Goal: Task Accomplishment & Management: Use online tool/utility

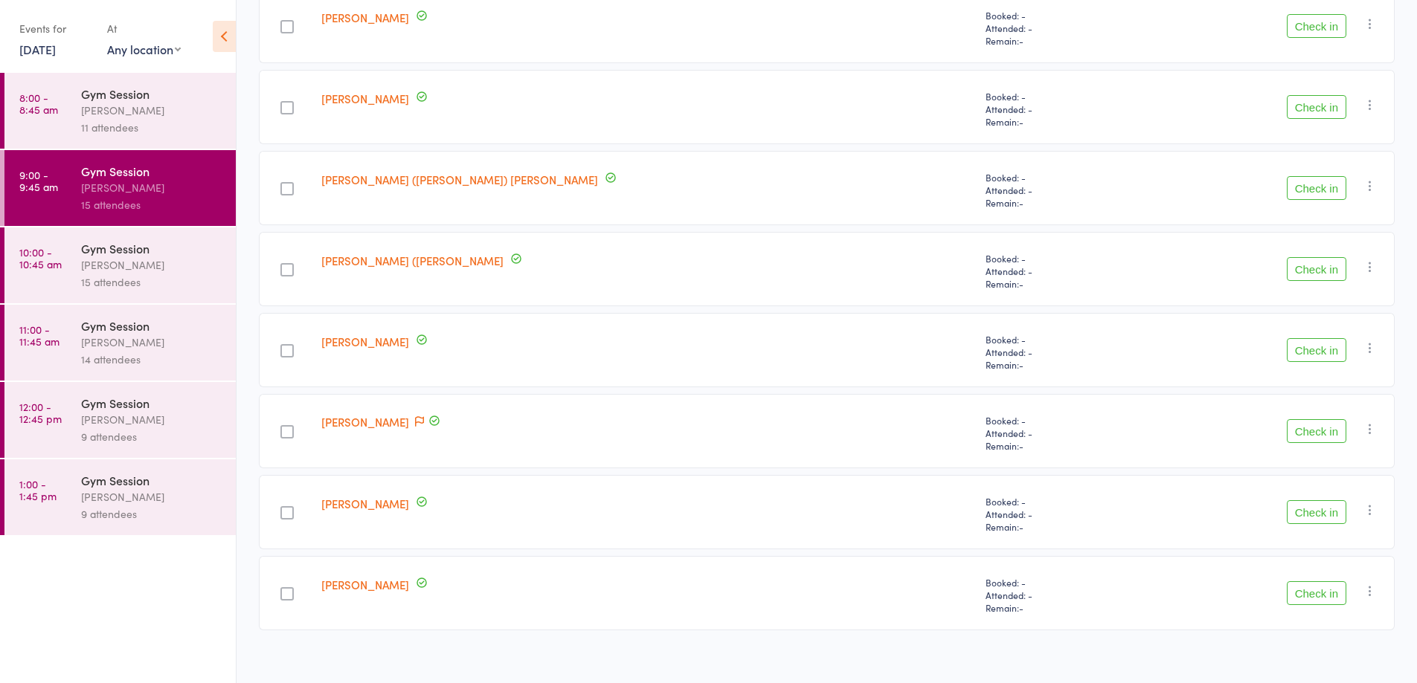
scroll to position [838, 0]
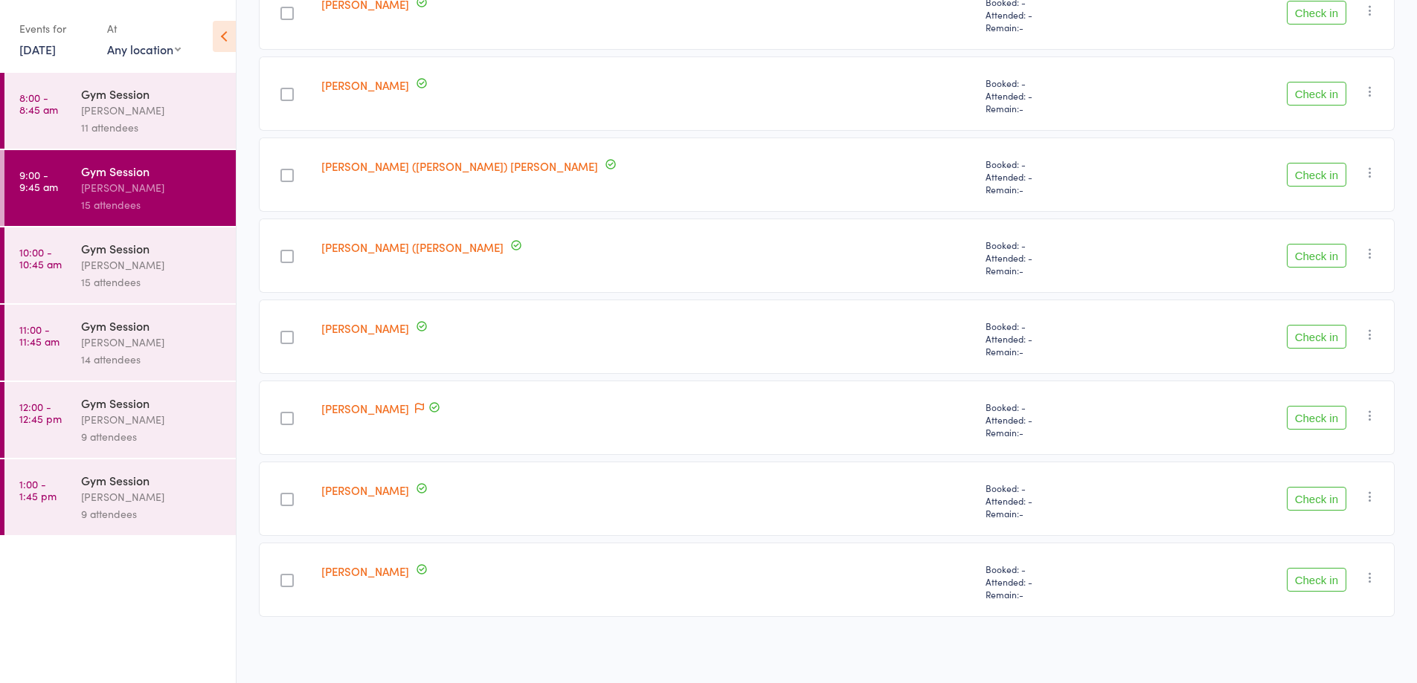
click at [1329, 506] on button "Check in" at bounding box center [1315, 499] width 59 height 24
click at [1322, 499] on button "Check in" at bounding box center [1315, 499] width 59 height 24
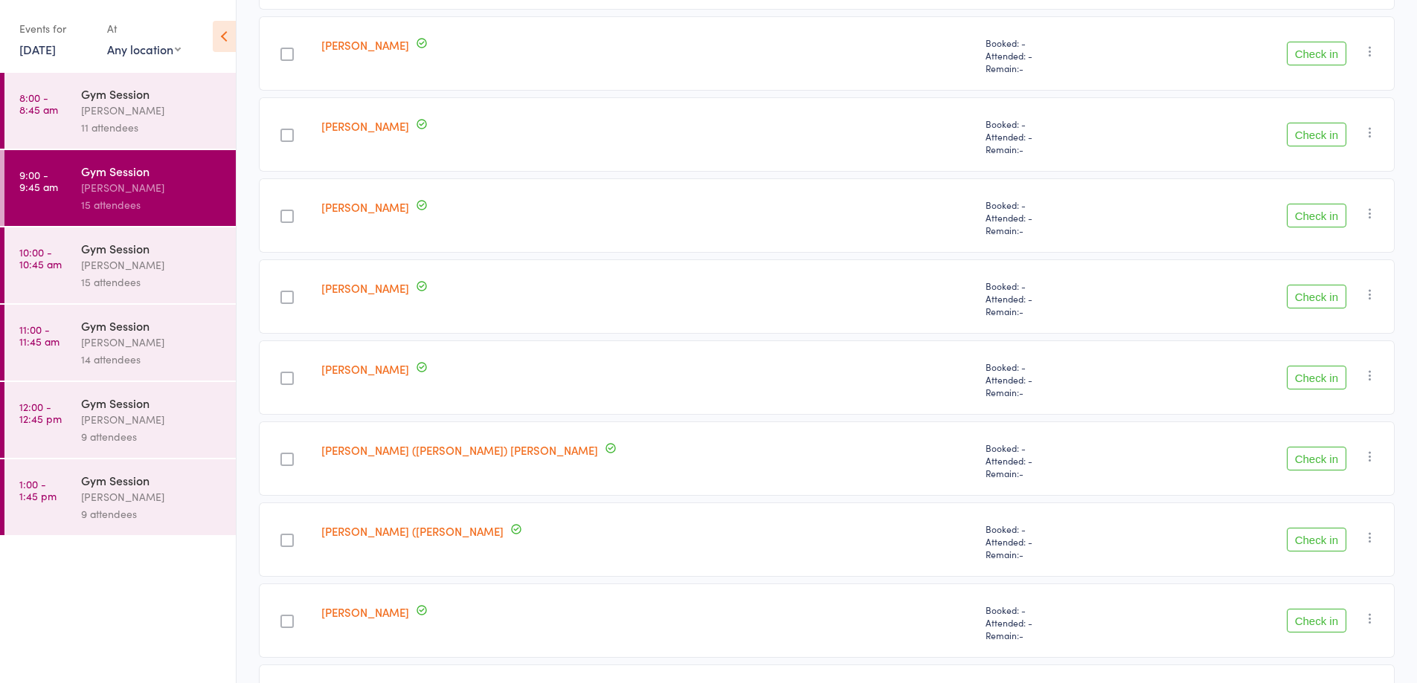
scroll to position [550, 0]
click at [152, 283] on div "15 attendees" at bounding box center [152, 282] width 142 height 17
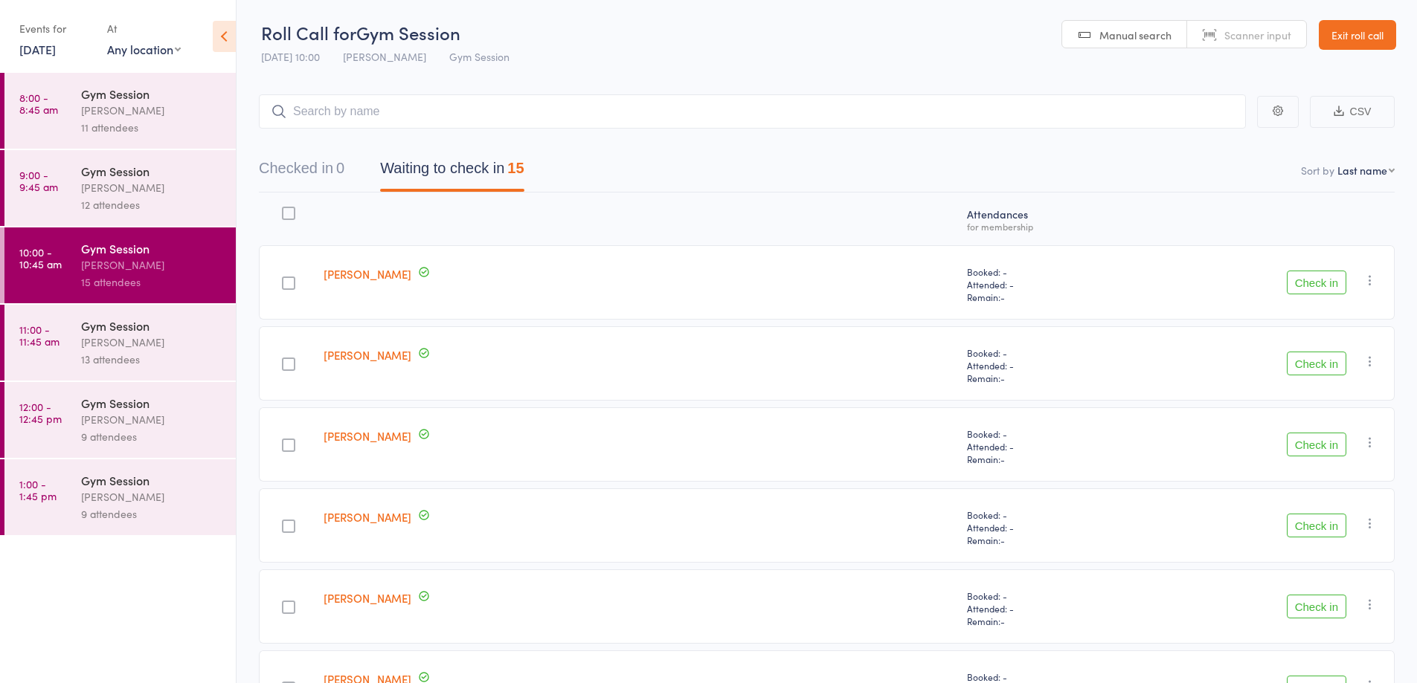
click at [159, 202] on div "12 attendees" at bounding box center [152, 204] width 142 height 17
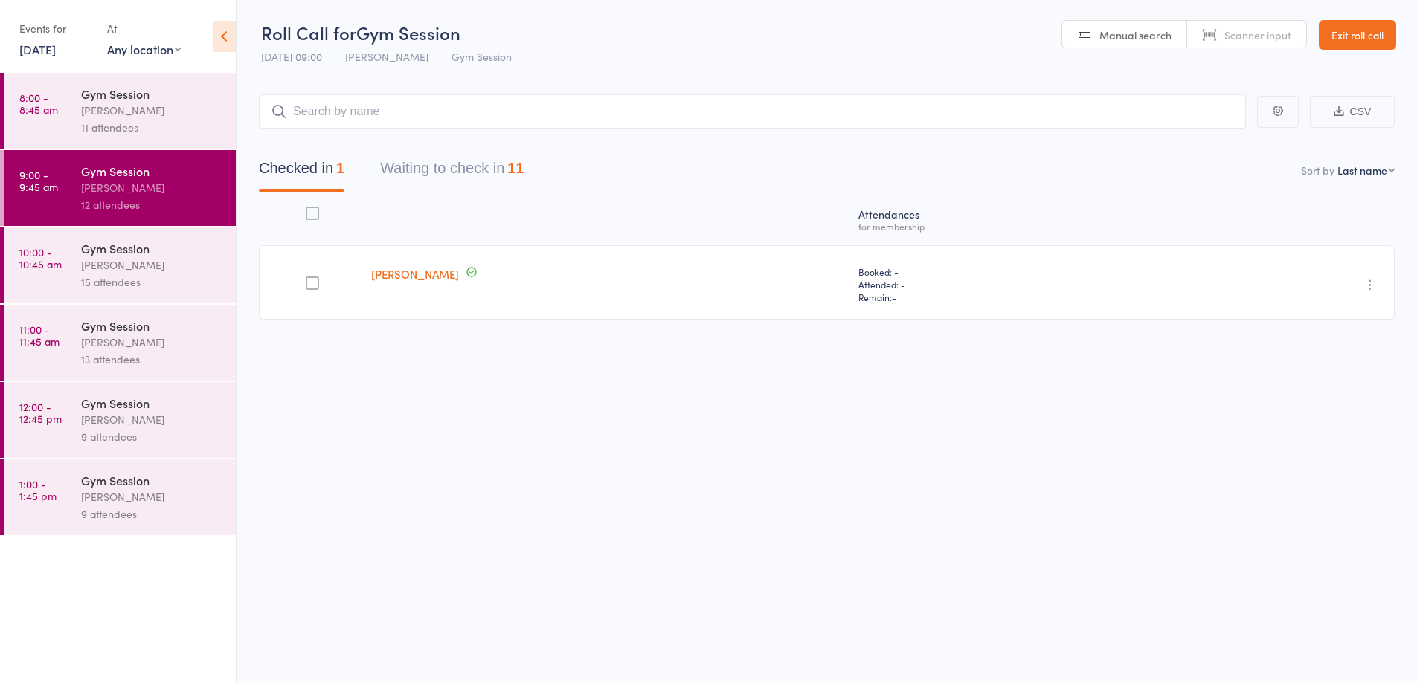
click at [488, 176] on button "Waiting to check in 11" at bounding box center [452, 171] width 144 height 39
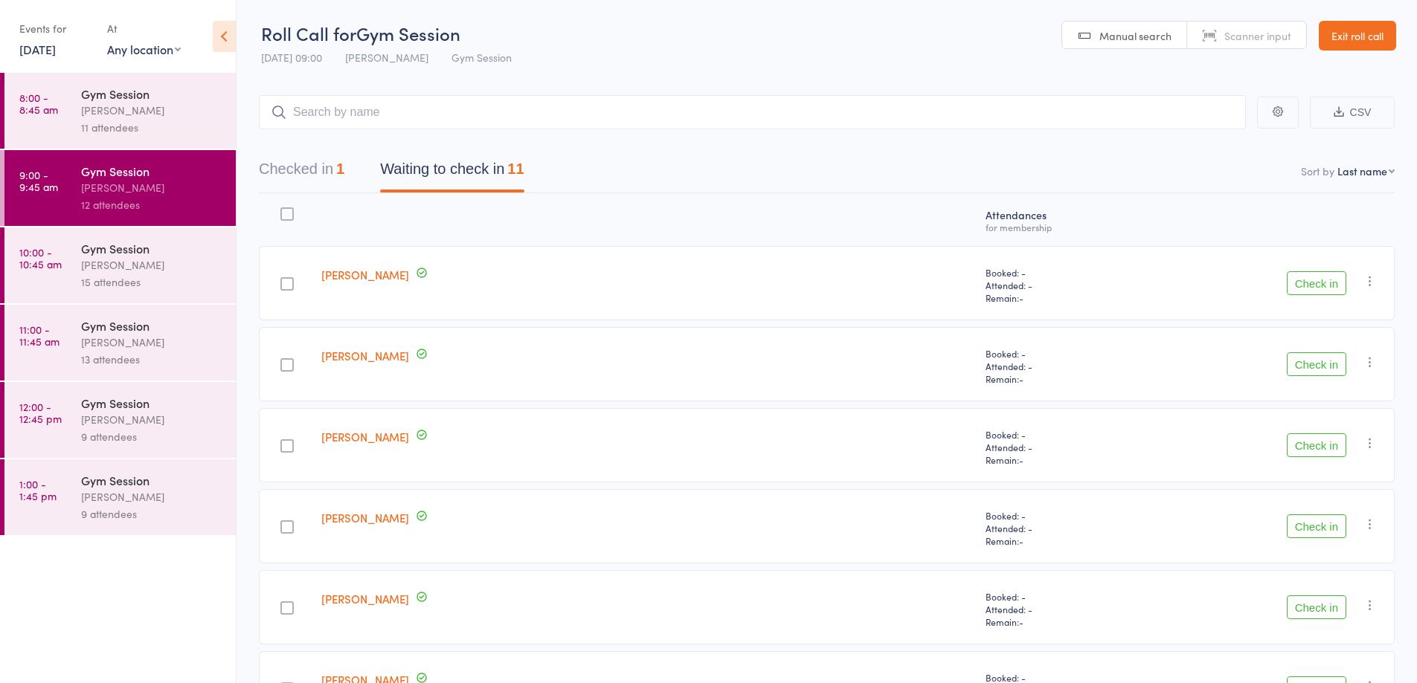
click at [470, 113] on input "search" at bounding box center [752, 112] width 987 height 34
type input "[PERSON_NAME]"
click at [1205, 143] on link "Drop in" at bounding box center [1206, 143] width 48 height 23
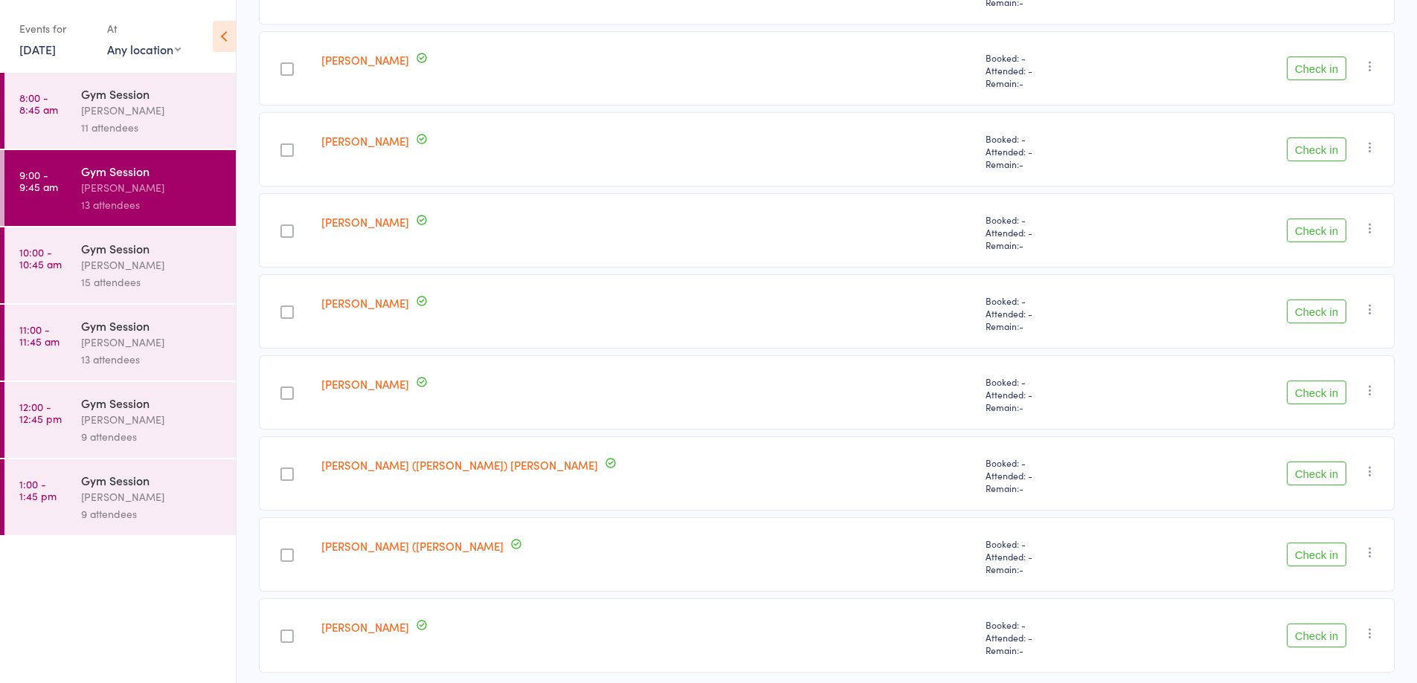
scroll to position [468, 0]
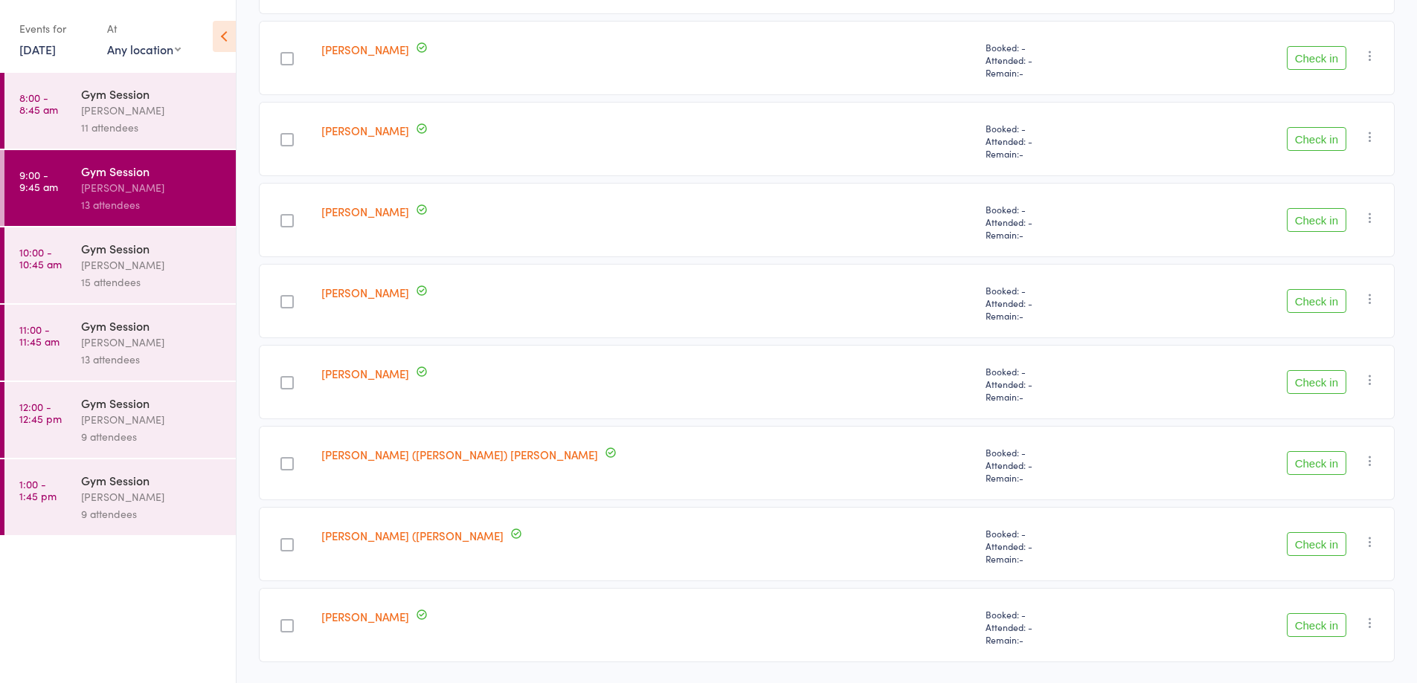
click at [1311, 229] on button "Check in" at bounding box center [1315, 220] width 59 height 24
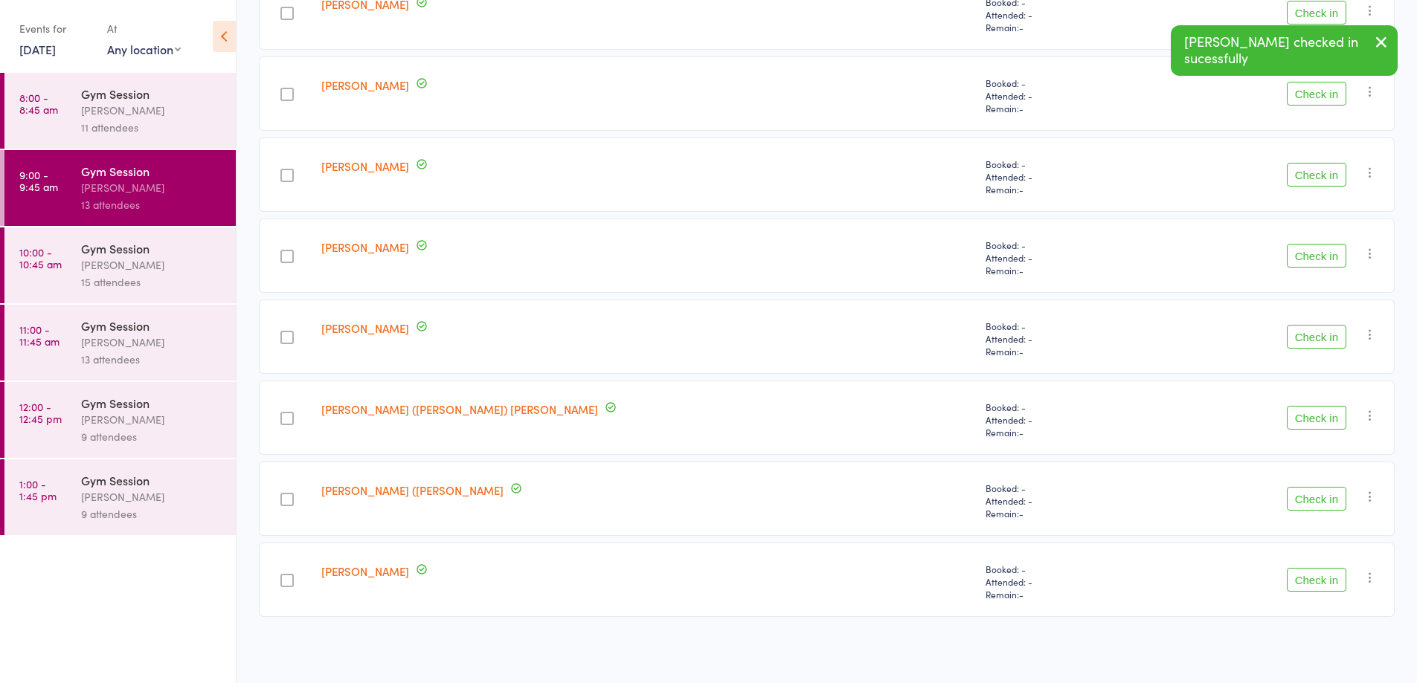
scroll to position [433, 0]
click at [1290, 341] on button "Check in" at bounding box center [1315, 337] width 59 height 24
click at [1306, 336] on button "Check in" at bounding box center [1315, 337] width 59 height 24
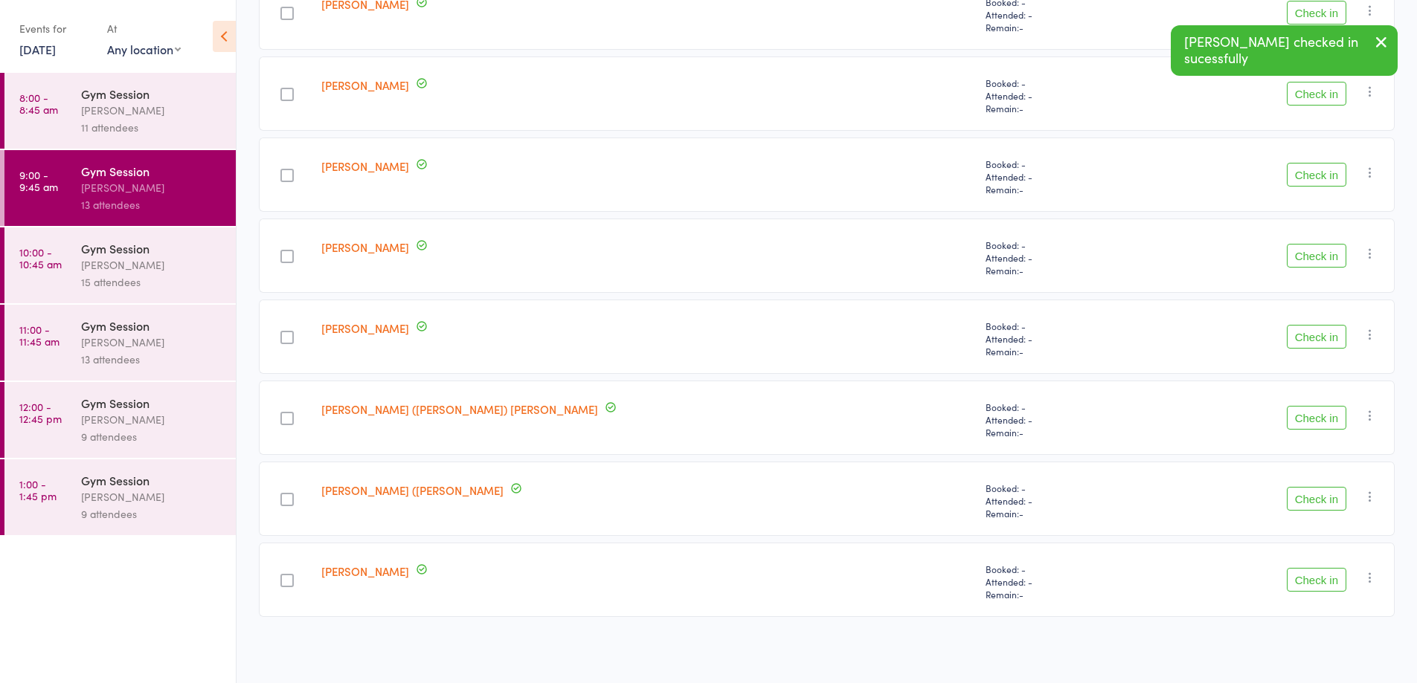
click at [1299, 416] on button "Check in" at bounding box center [1315, 418] width 59 height 24
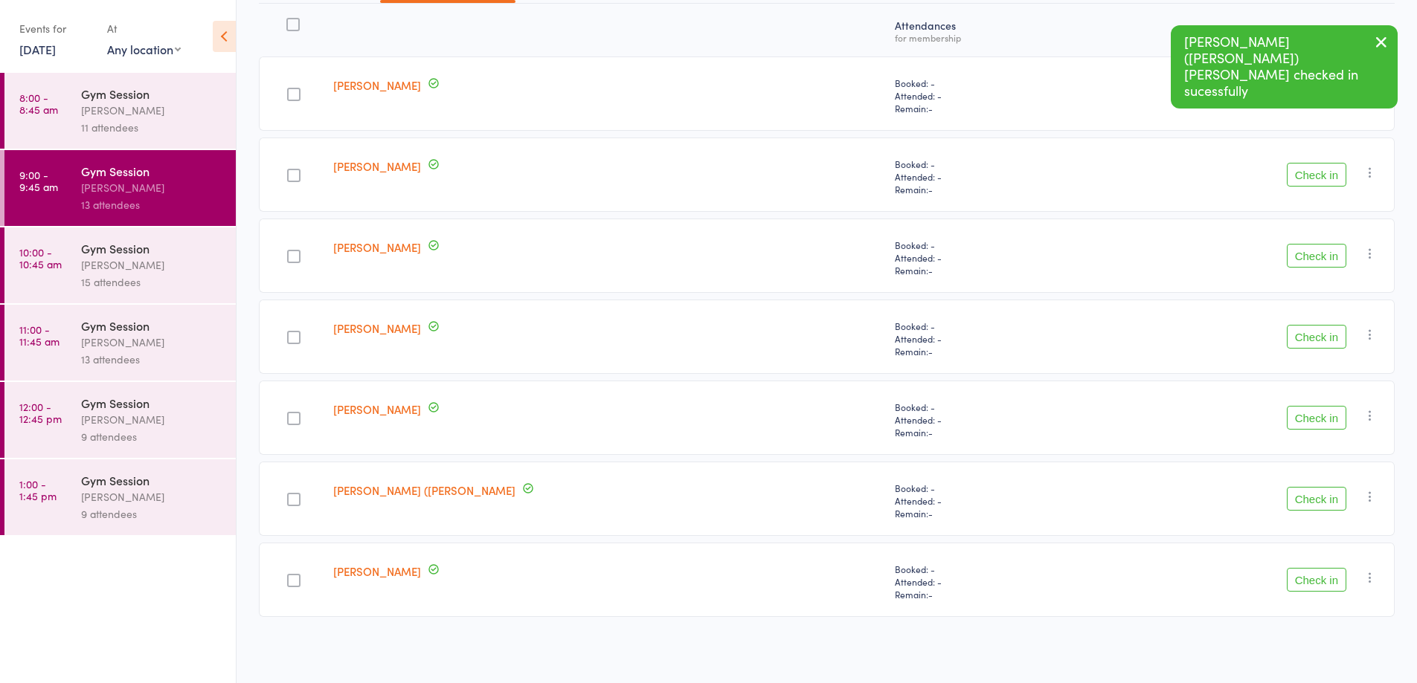
click at [1308, 581] on button "Check in" at bounding box center [1315, 580] width 59 height 24
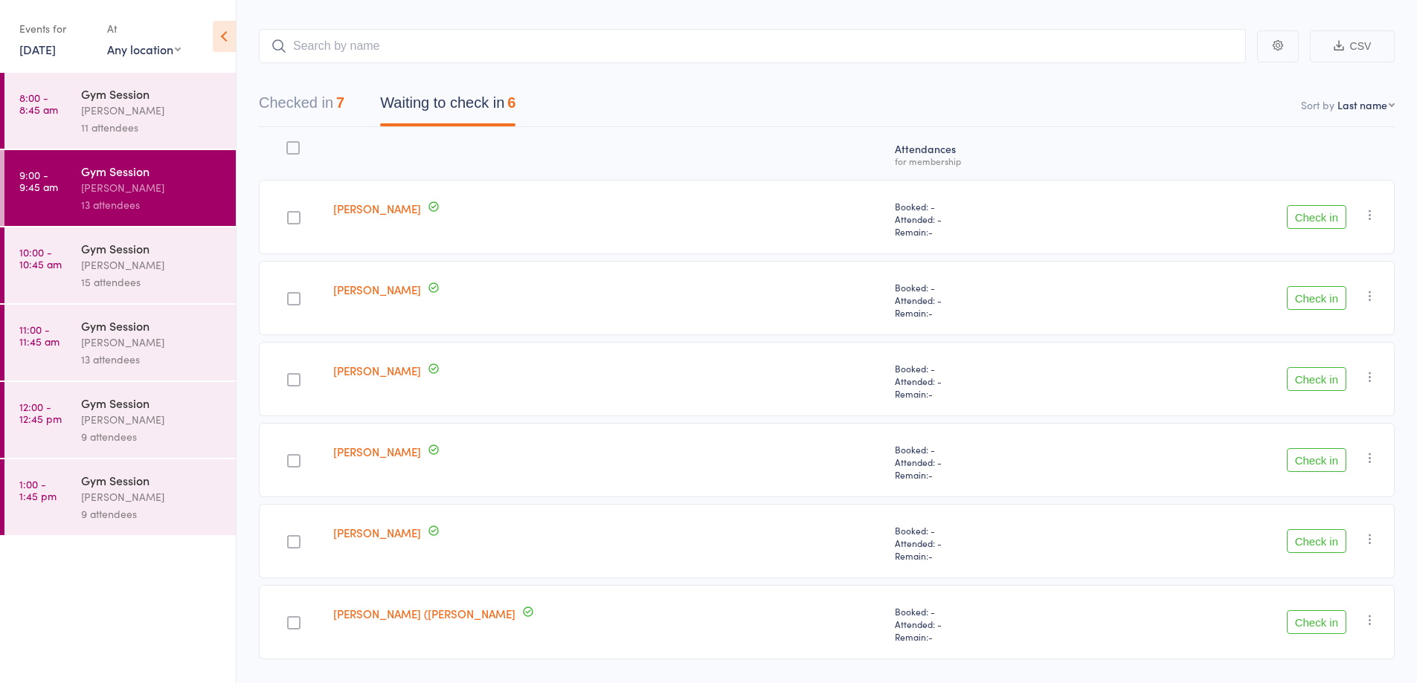
scroll to position [109, 0]
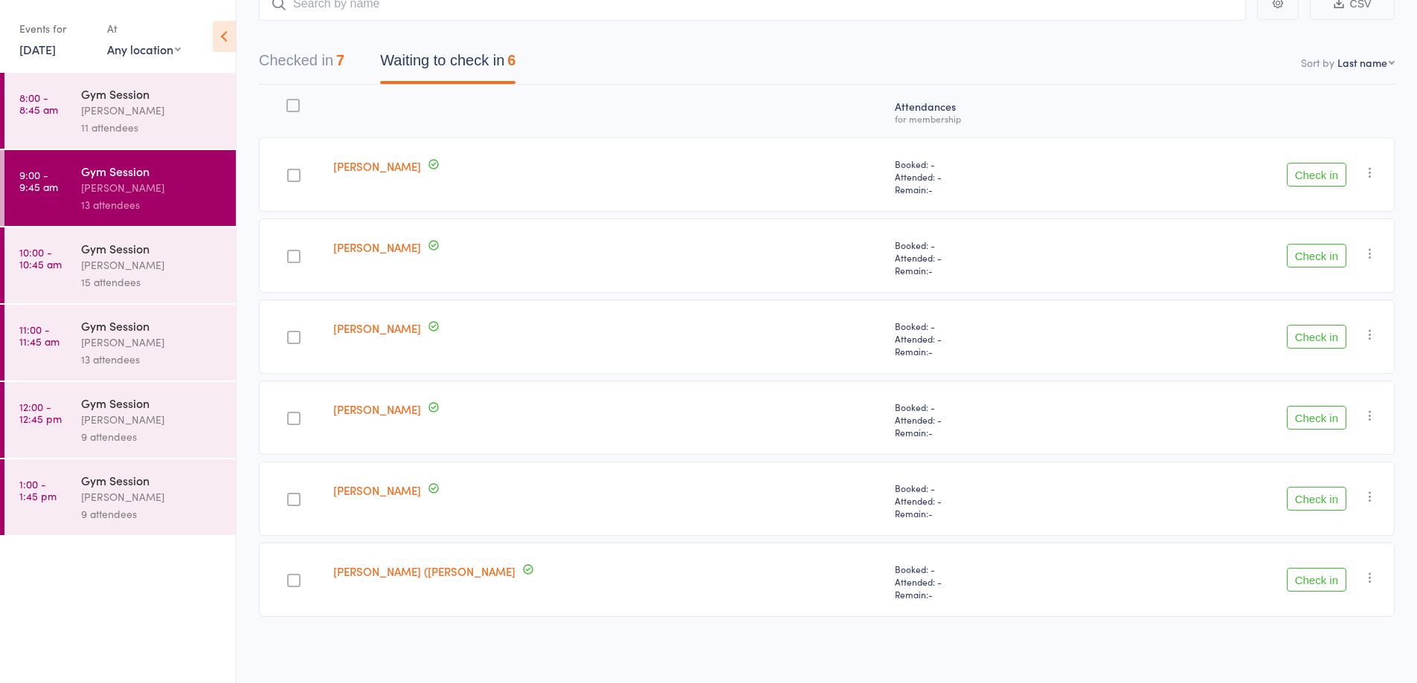
click at [296, 254] on div at bounding box center [293, 256] width 13 height 13
click at [290, 252] on input "checkbox" at bounding box center [290, 252] width 0 height 0
click at [1329, 262] on button "Check in" at bounding box center [1315, 256] width 59 height 24
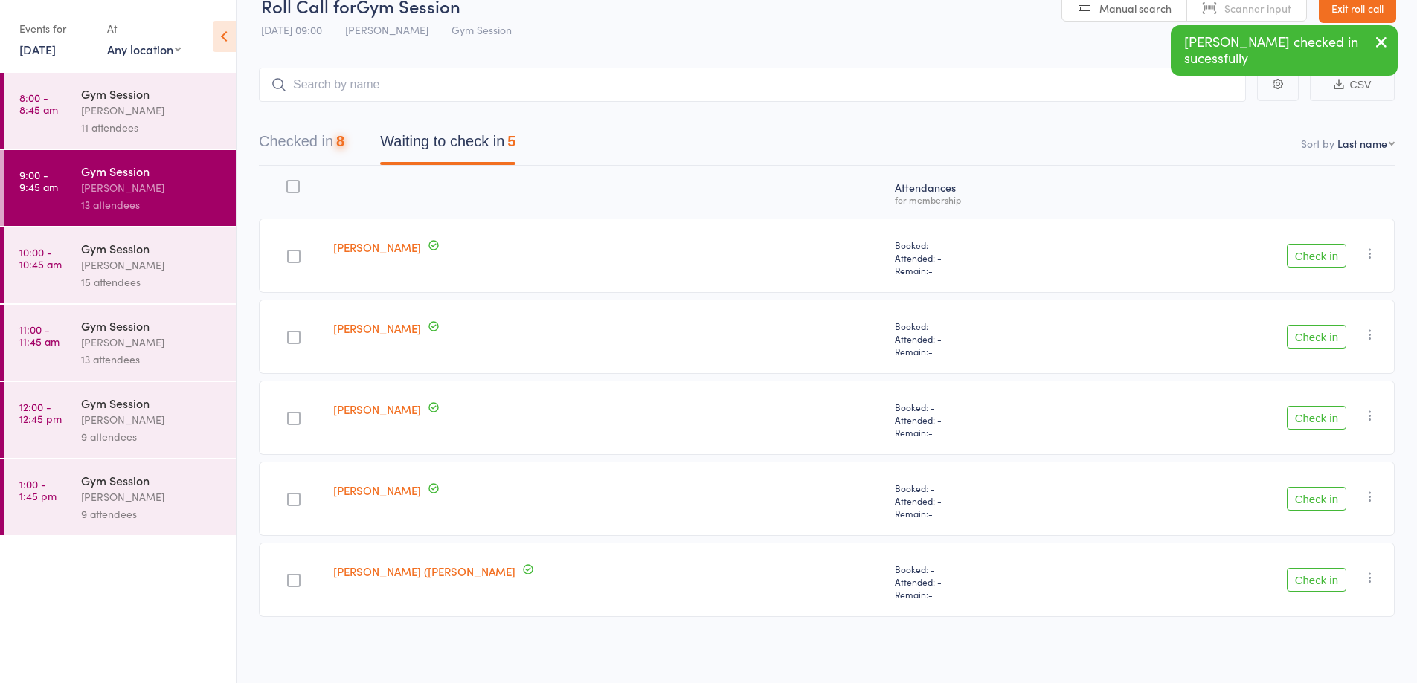
scroll to position [28, 0]
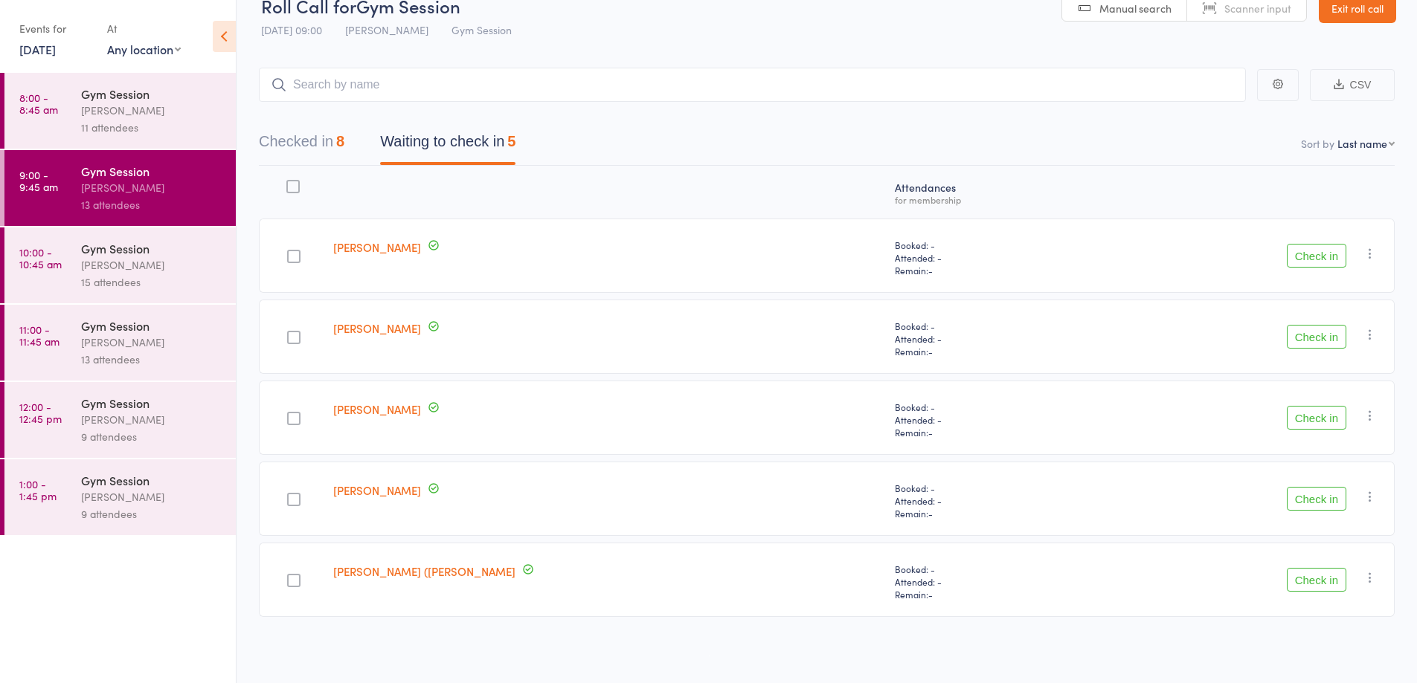
click at [1326, 335] on button "Check in" at bounding box center [1315, 337] width 59 height 24
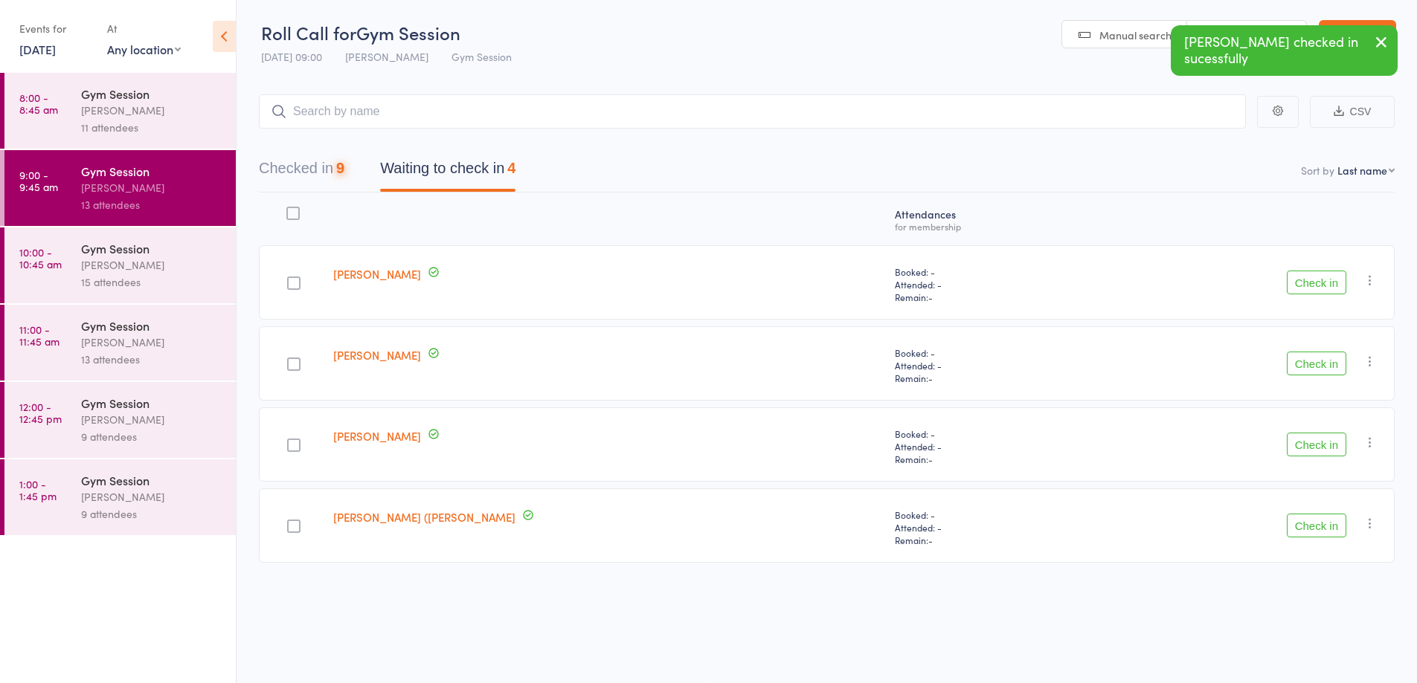
scroll to position [1, 0]
click at [1299, 361] on button "Check in" at bounding box center [1315, 364] width 59 height 24
click at [1310, 446] on button "Check in" at bounding box center [1315, 445] width 59 height 24
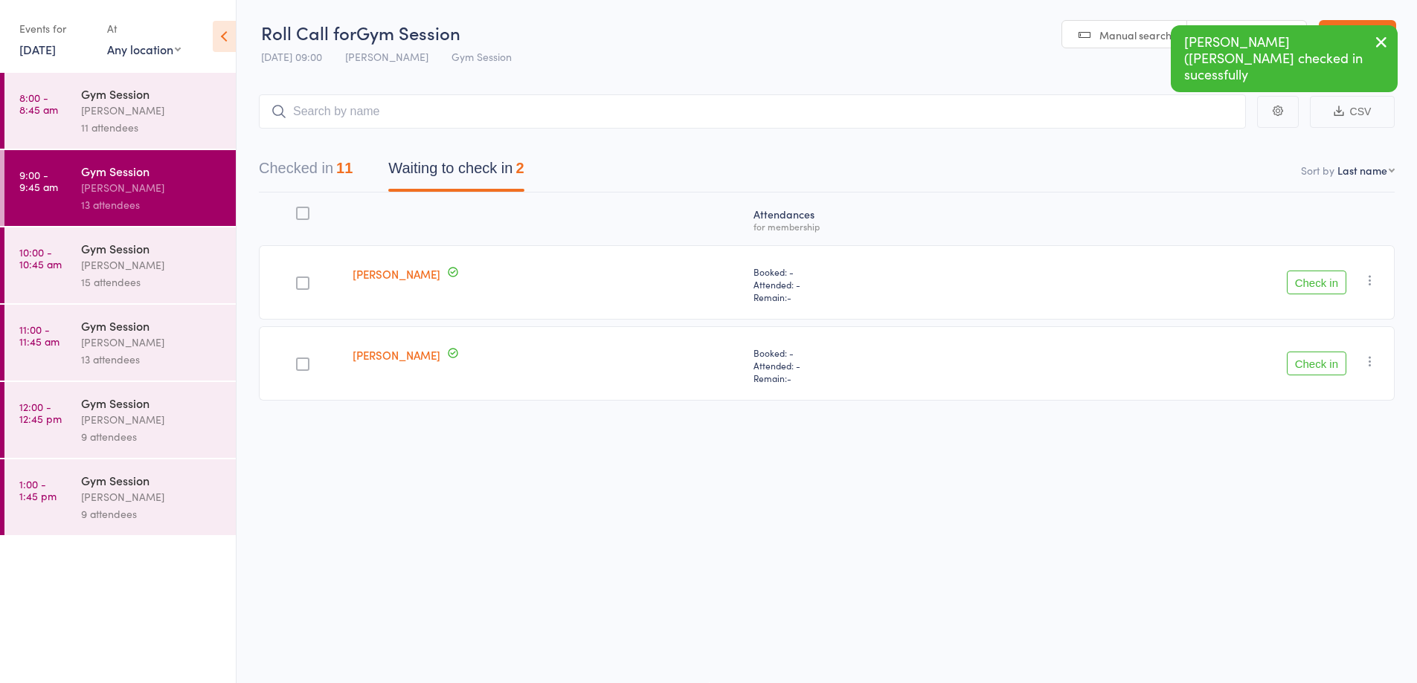
click at [1319, 368] on button "Check in" at bounding box center [1315, 364] width 59 height 24
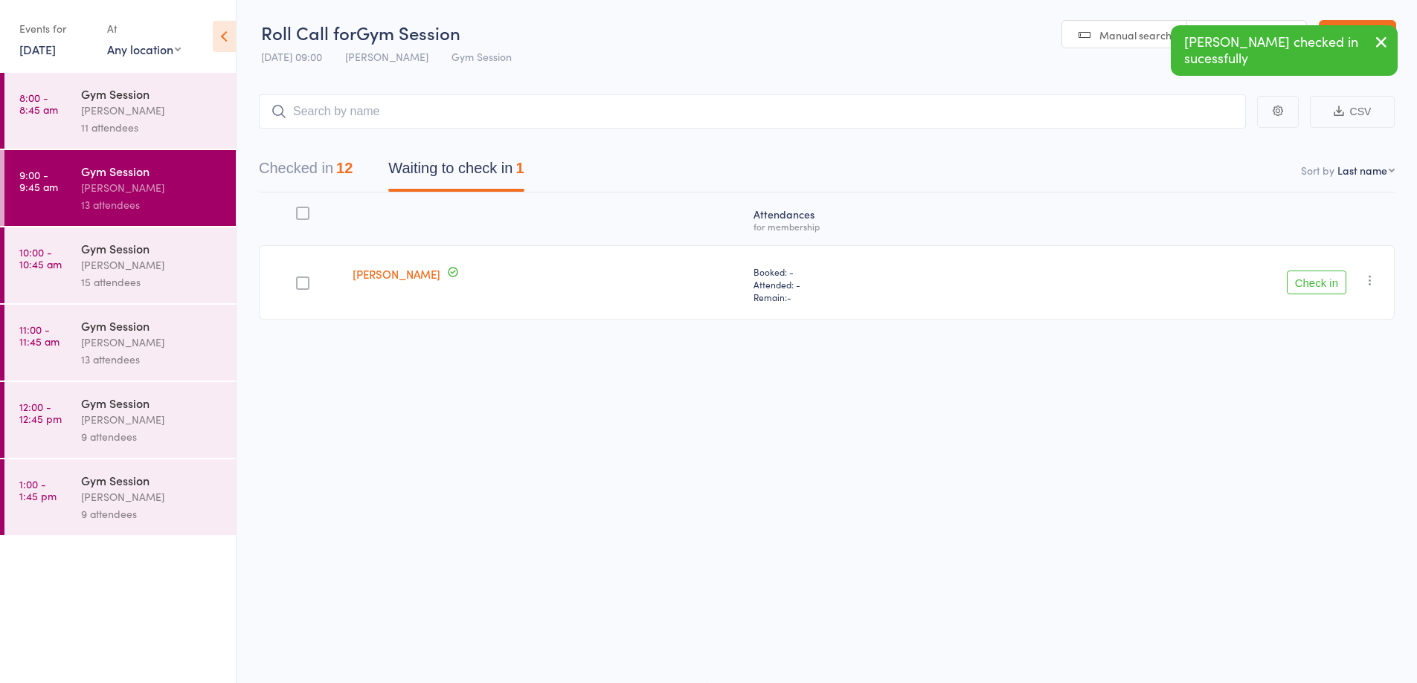
click at [79, 271] on link "10:00 - 10:45 am Gym Session [PERSON_NAME] 15 attendees" at bounding box center [119, 266] width 231 height 76
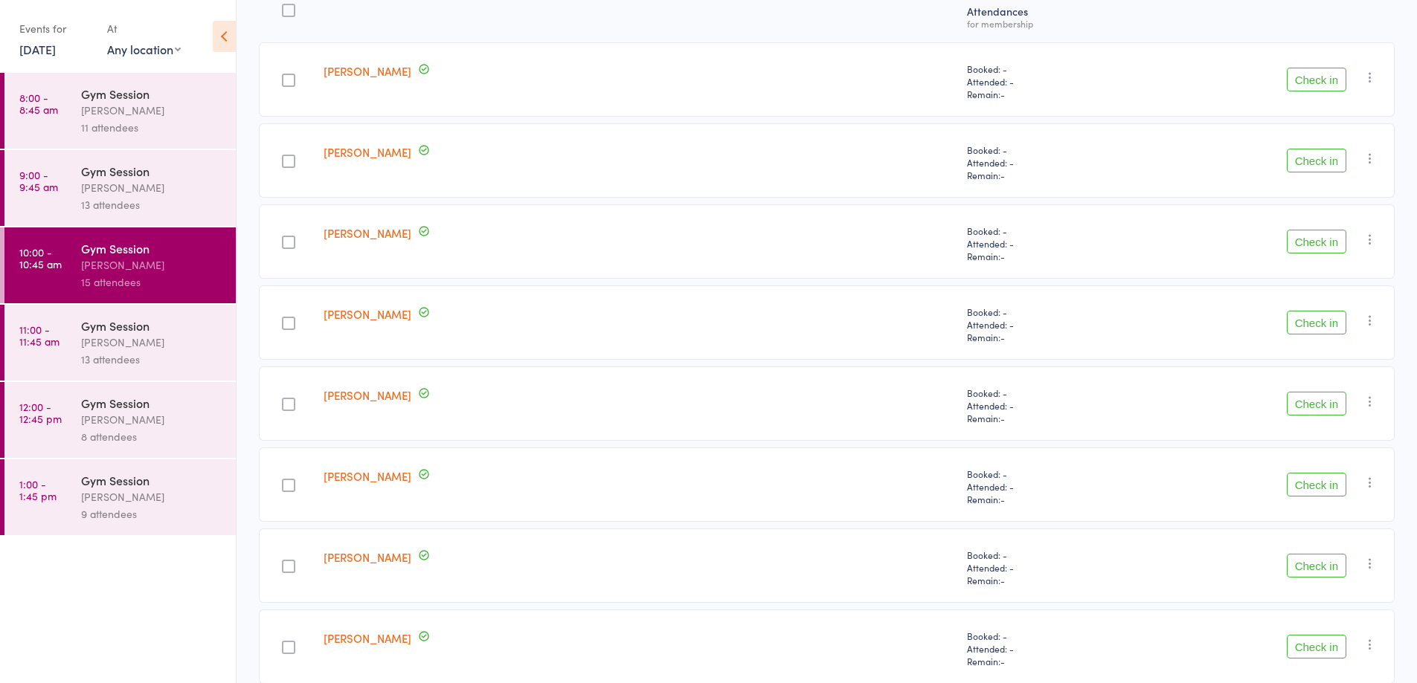
scroll to position [202, 0]
click at [295, 164] on div at bounding box center [288, 163] width 13 height 13
click at [285, 159] on input "checkbox" at bounding box center [285, 159] width 0 height 0
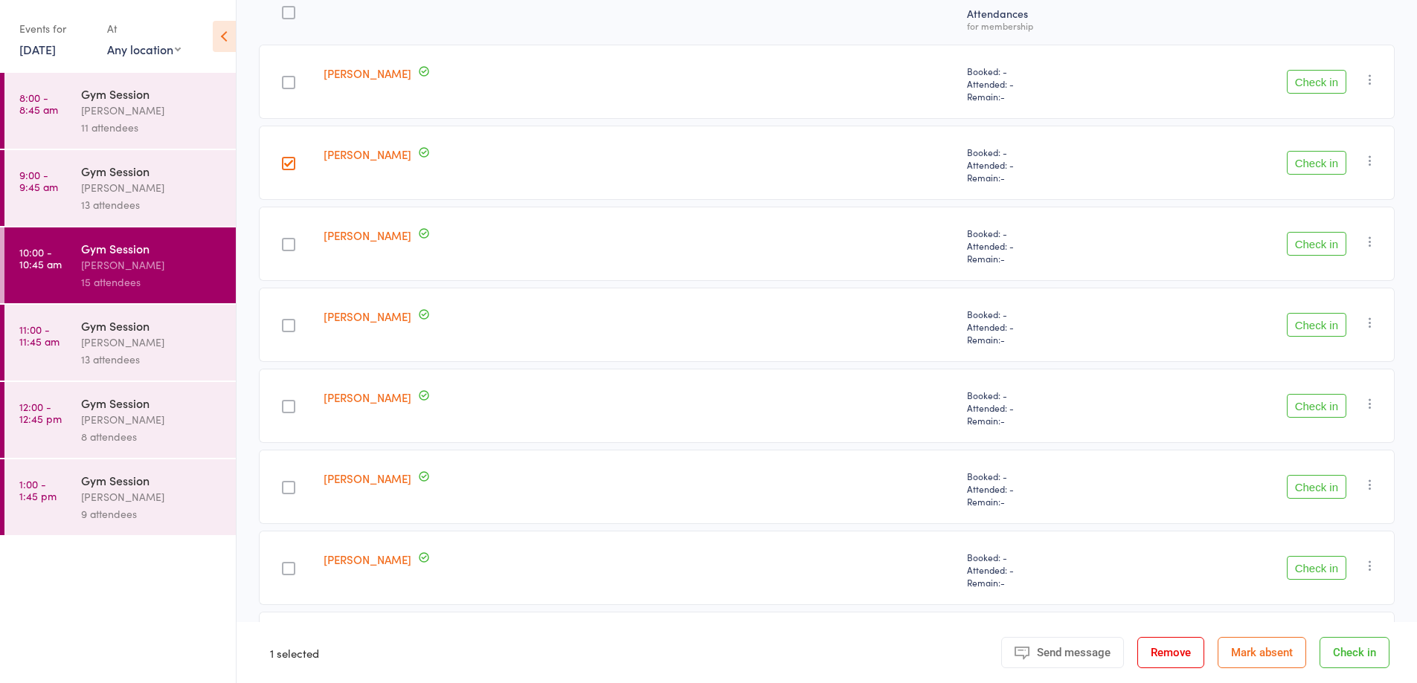
click at [1315, 151] on button "Check in" at bounding box center [1315, 163] width 59 height 24
click at [1315, 158] on button "Check in" at bounding box center [1315, 163] width 59 height 24
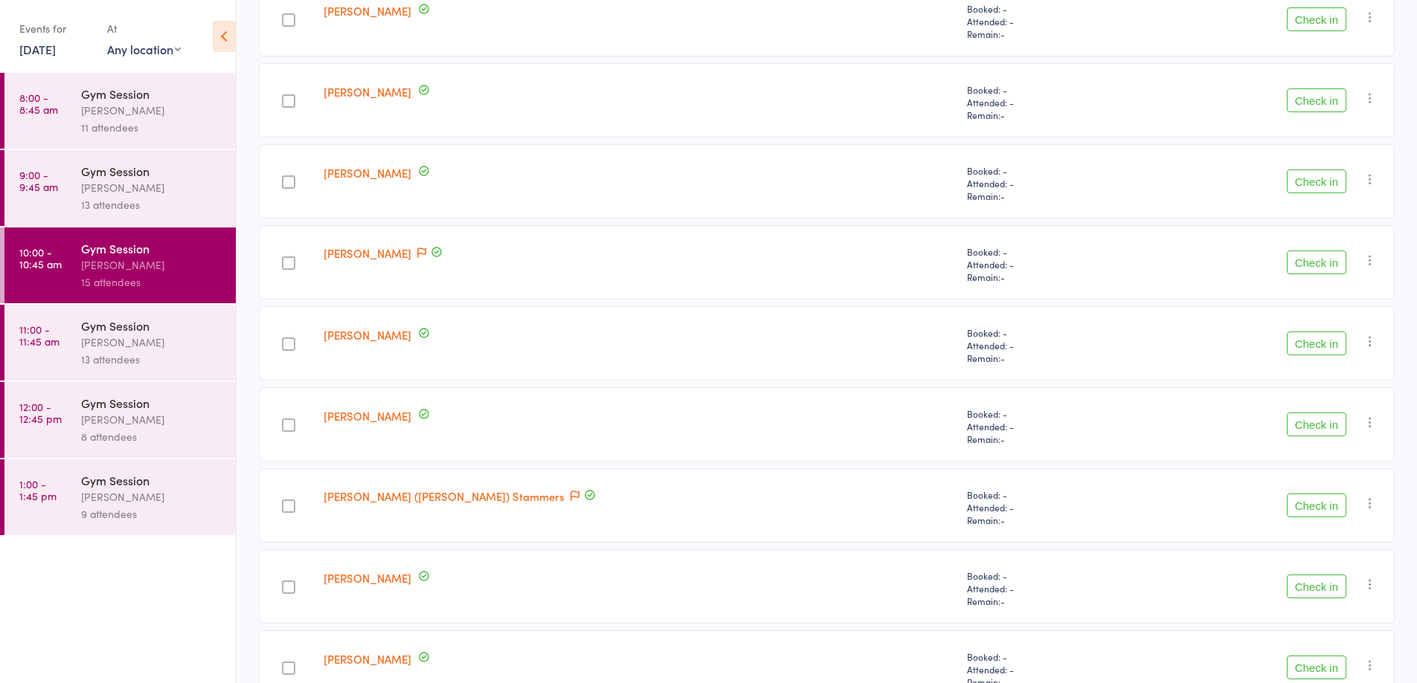
scroll to position [589, 0]
click at [1319, 586] on button "Check in" at bounding box center [1315, 586] width 59 height 24
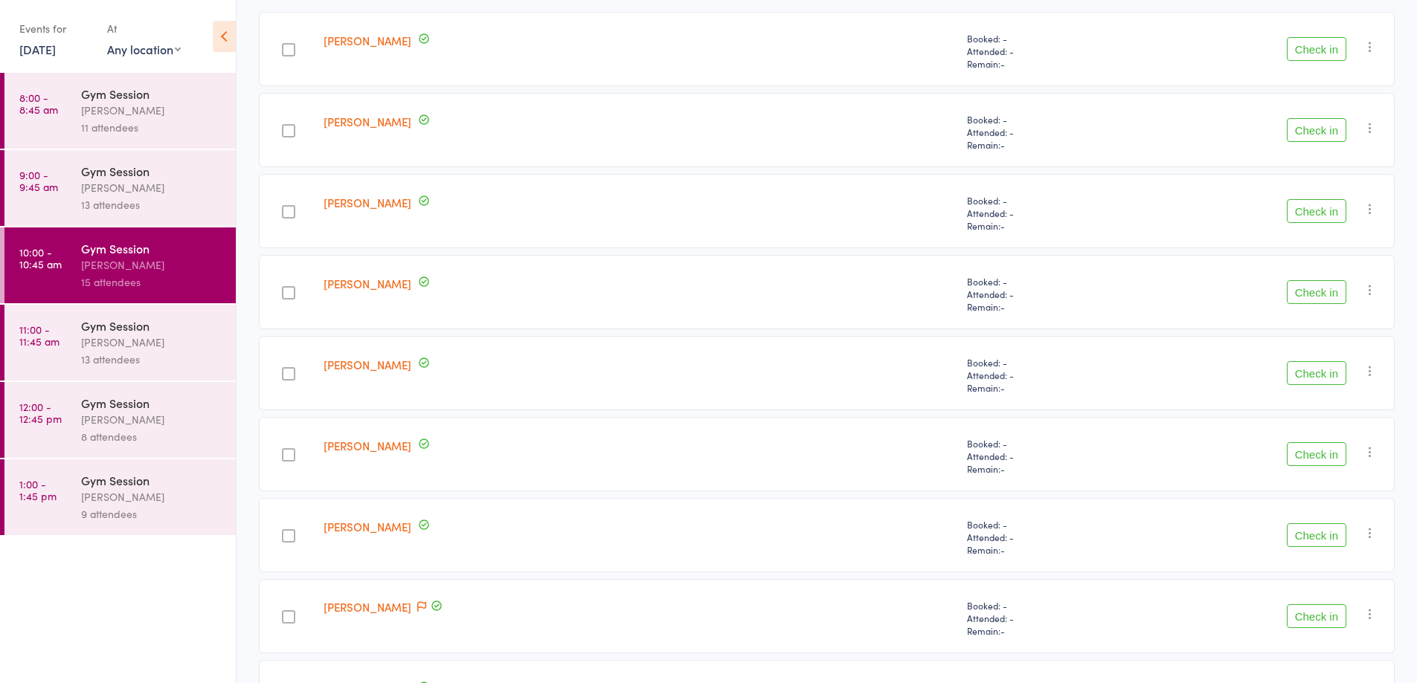
scroll to position [231, 0]
click at [1328, 298] on button "Check in" at bounding box center [1315, 295] width 59 height 24
